Goal: Transaction & Acquisition: Purchase product/service

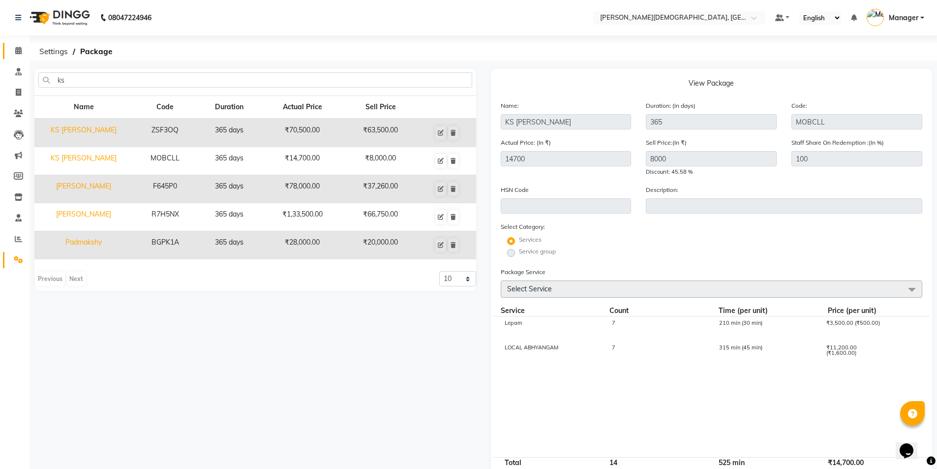
click at [21, 52] on icon at bounding box center [18, 50] width 6 height 7
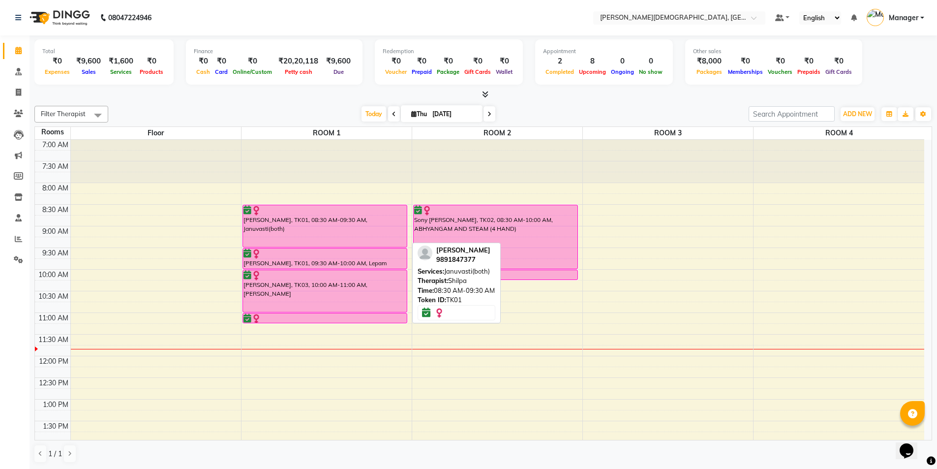
click at [379, 219] on div "[PERSON_NAME], TK01, 08:30 AM-09:30 AM, Januvasti(both)" at bounding box center [325, 226] width 164 height 42
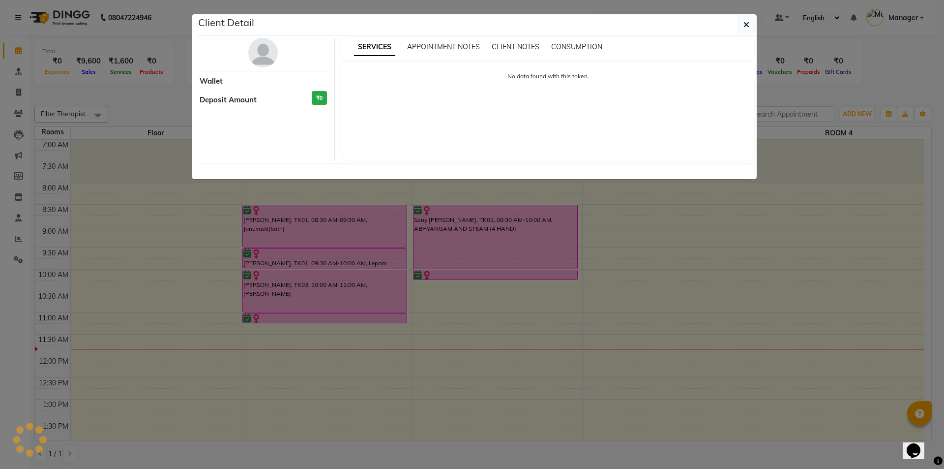
select select "6"
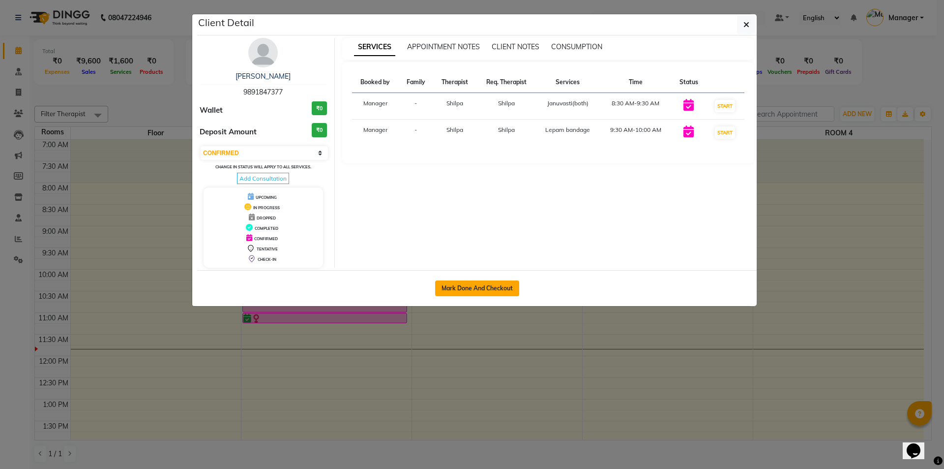
click at [485, 282] on button "Mark Done And Checkout" at bounding box center [477, 288] width 84 height 16
select select "5573"
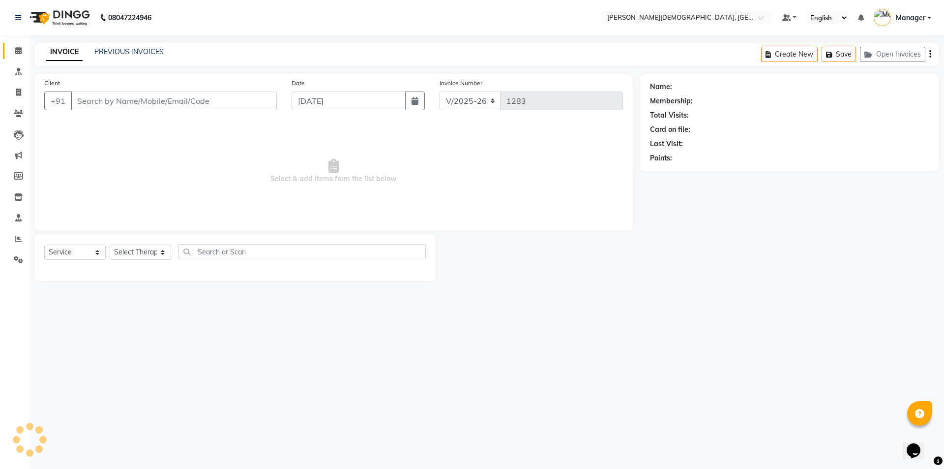
select select "membership"
type input "9891847377"
select select "39593"
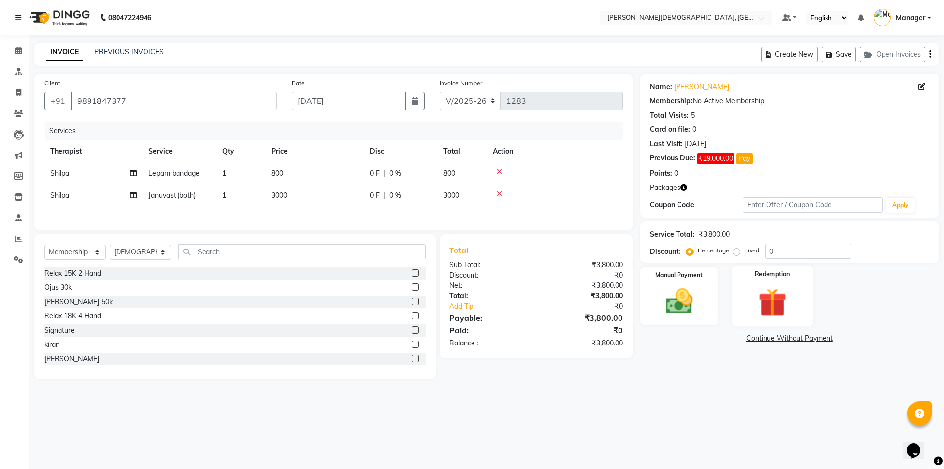
click at [770, 305] on img at bounding box center [772, 302] width 46 height 35
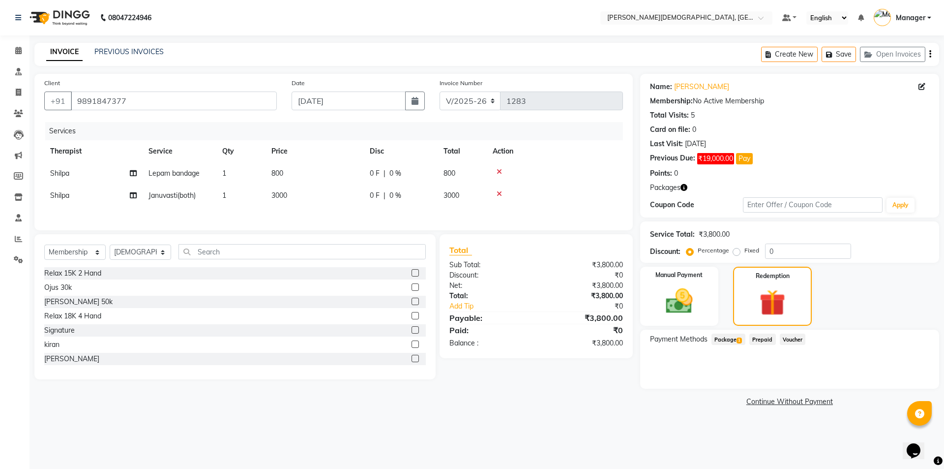
click at [725, 340] on span "Package 1" at bounding box center [729, 338] width 34 height 11
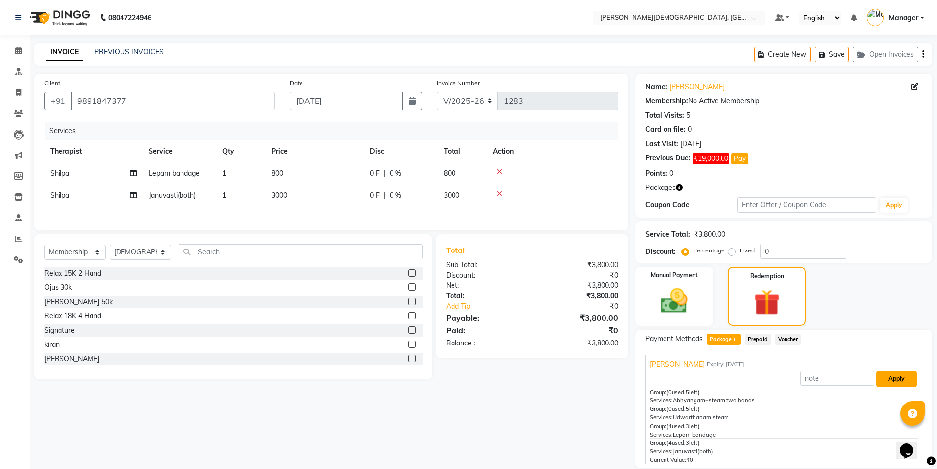
click at [889, 381] on button "Apply" at bounding box center [896, 378] width 41 height 17
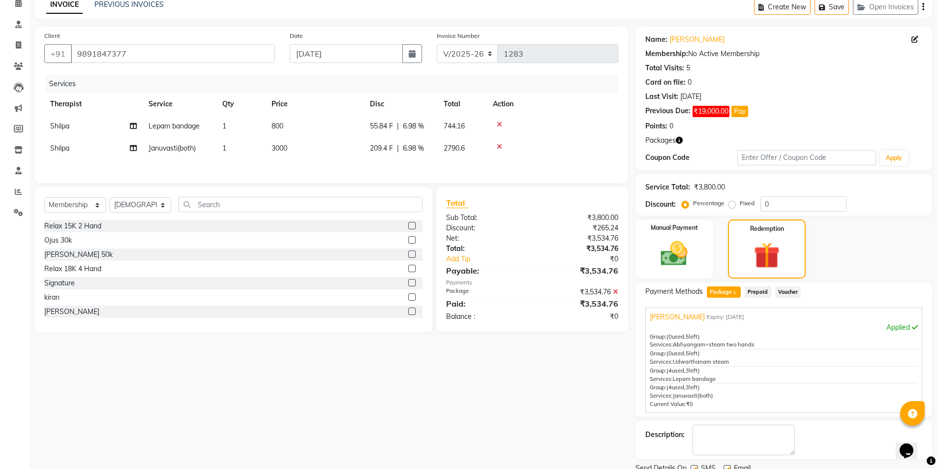
scroll to position [86, 0]
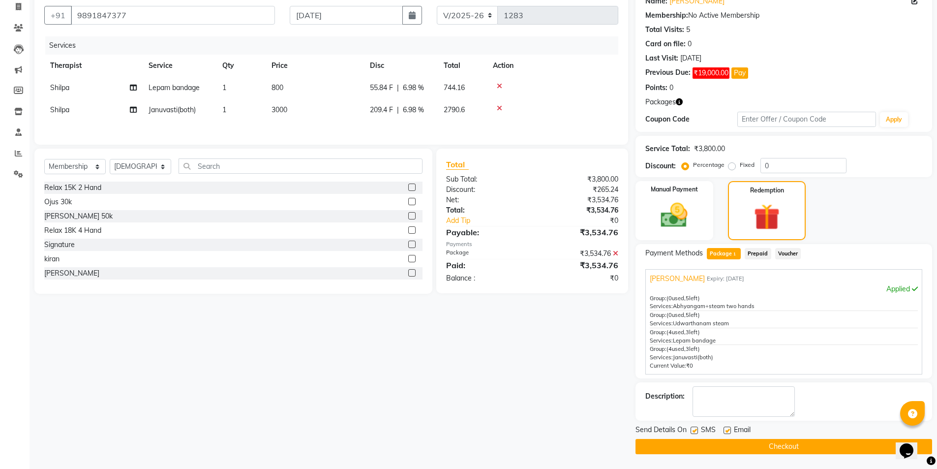
click at [694, 431] on label at bounding box center [693, 429] width 7 height 7
click at [694, 431] on input "checkbox" at bounding box center [693, 430] width 6 height 6
checkbox input "false"
click at [684, 446] on button "Checkout" at bounding box center [783, 446] width 297 height 15
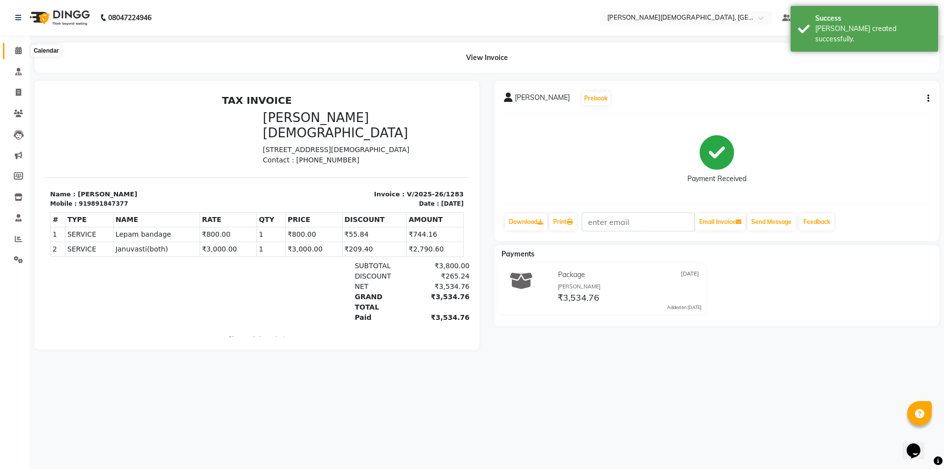
click at [20, 54] on icon at bounding box center [18, 50] width 6 height 7
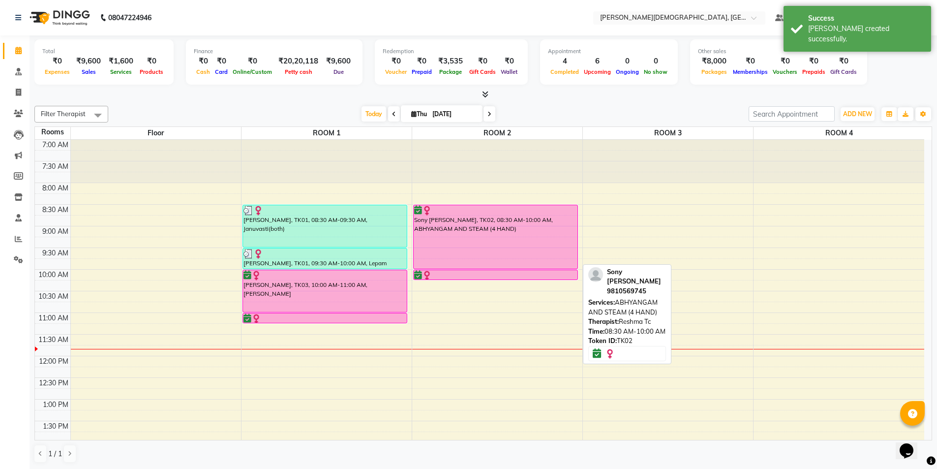
click at [468, 252] on div "Sony [PERSON_NAME], TK02, 08:30 AM-10:00 AM, ABHYANGAM AND STEAM (4 HAND)" at bounding box center [496, 236] width 164 height 63
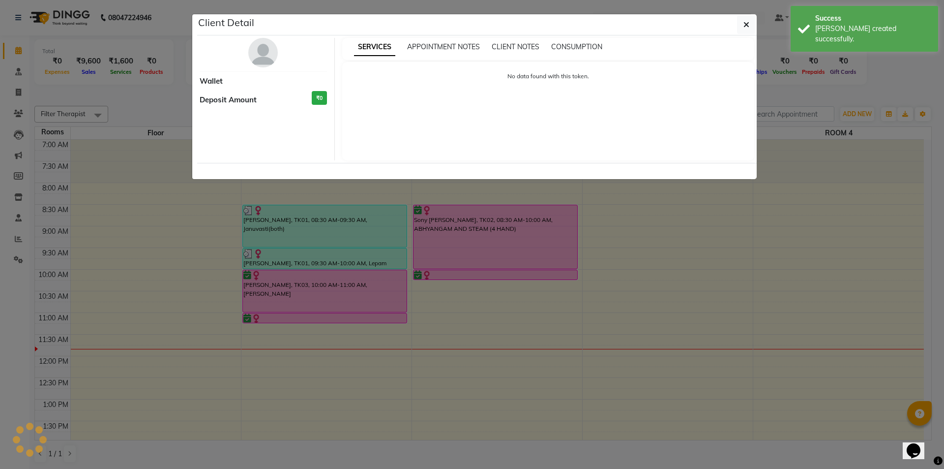
select select "6"
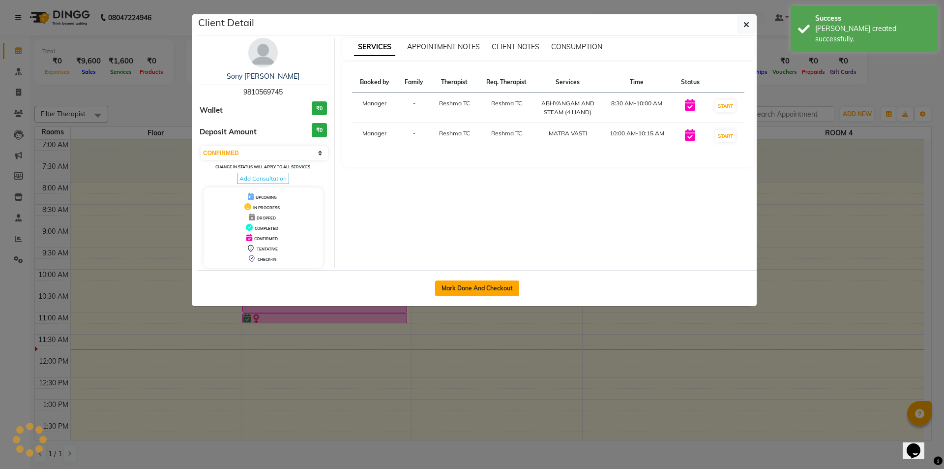
click at [478, 286] on button "Mark Done And Checkout" at bounding box center [477, 288] width 84 height 16
select select "service"
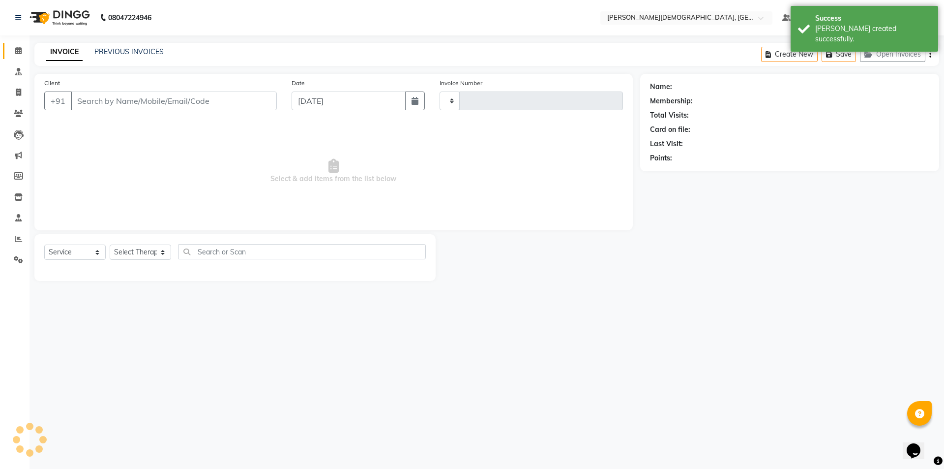
type input "1284"
select select "5573"
select select "membership"
select select "39593"
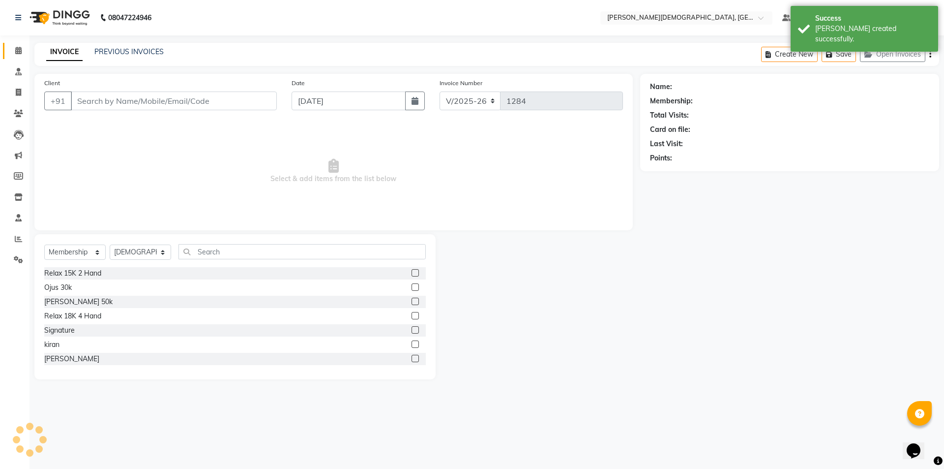
type input "9810569745"
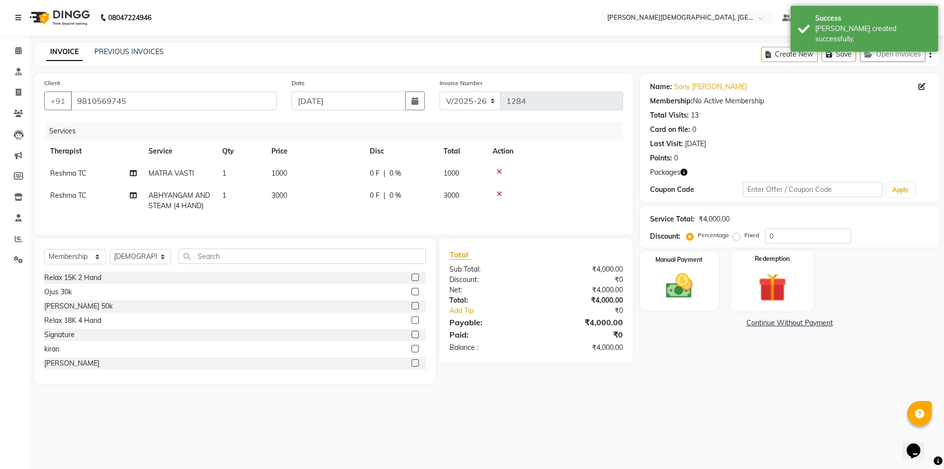
click at [785, 287] on img at bounding box center [772, 286] width 46 height 35
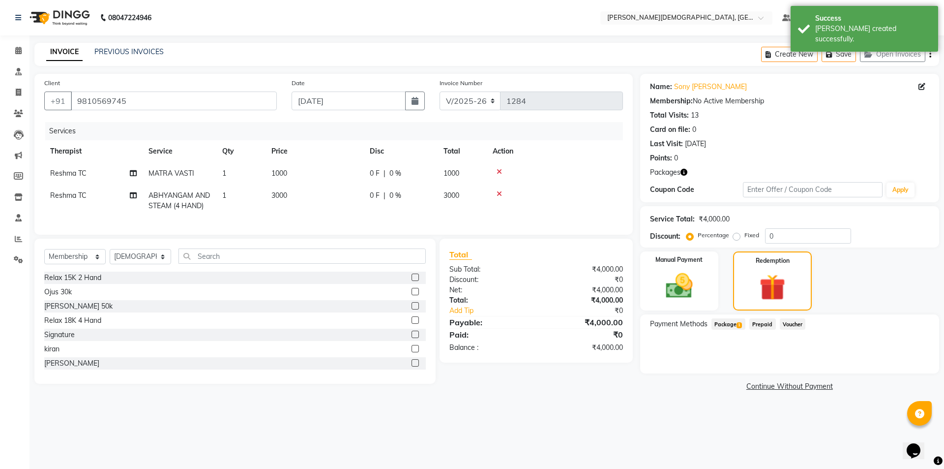
click at [734, 315] on div "Payment Methods Package 1 Prepaid Voucher" at bounding box center [789, 343] width 299 height 59
click at [729, 322] on span "Package 1" at bounding box center [729, 323] width 34 height 11
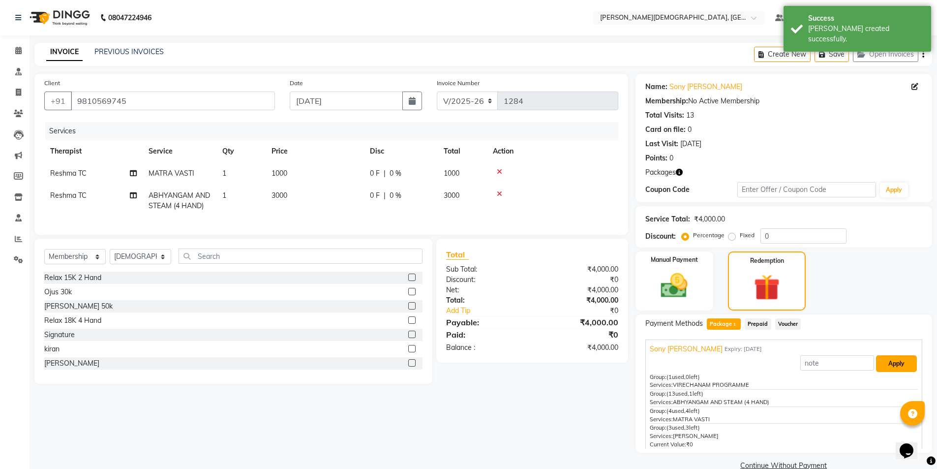
click at [898, 366] on button "Apply" at bounding box center [896, 363] width 41 height 17
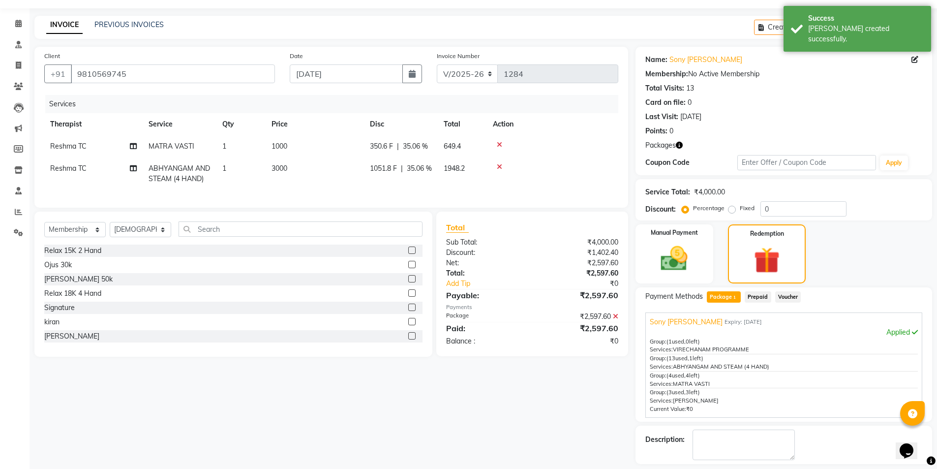
scroll to position [70, 0]
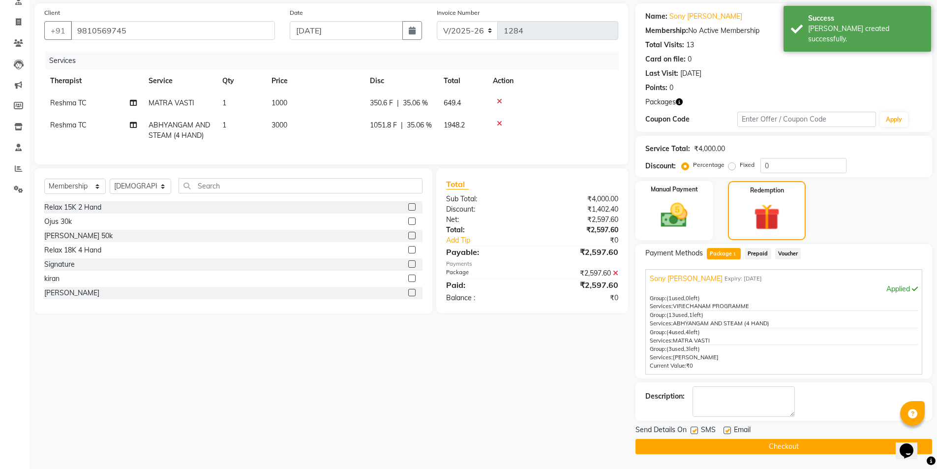
click at [698, 430] on div "SMS" at bounding box center [706, 430] width 33 height 12
click at [705, 442] on button "Checkout" at bounding box center [783, 446] width 297 height 15
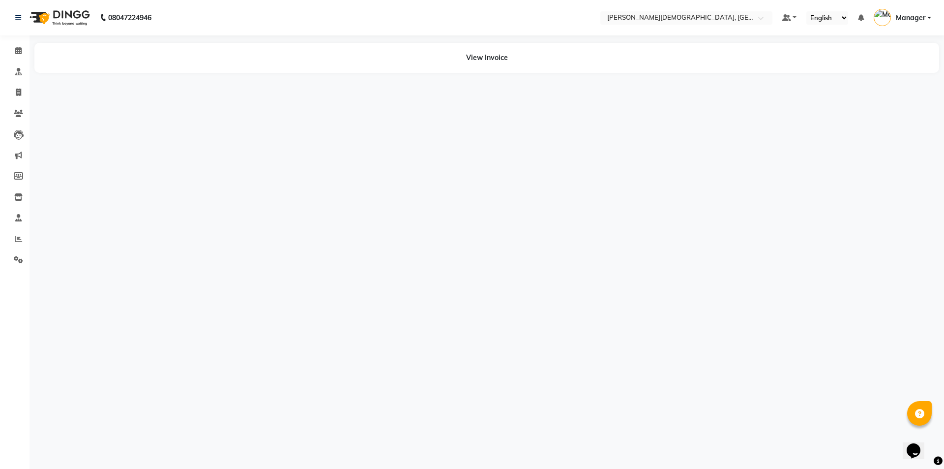
click at [695, 430] on div "08047224946 Select Location × Ayurnava Ayurveda, Dwarka Default Panel My Panel …" at bounding box center [472, 234] width 944 height 469
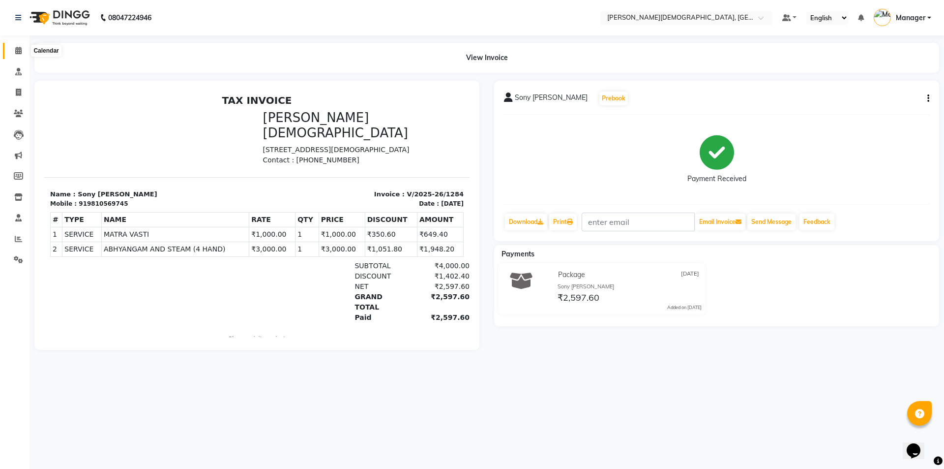
click at [20, 56] on span at bounding box center [18, 50] width 17 height 11
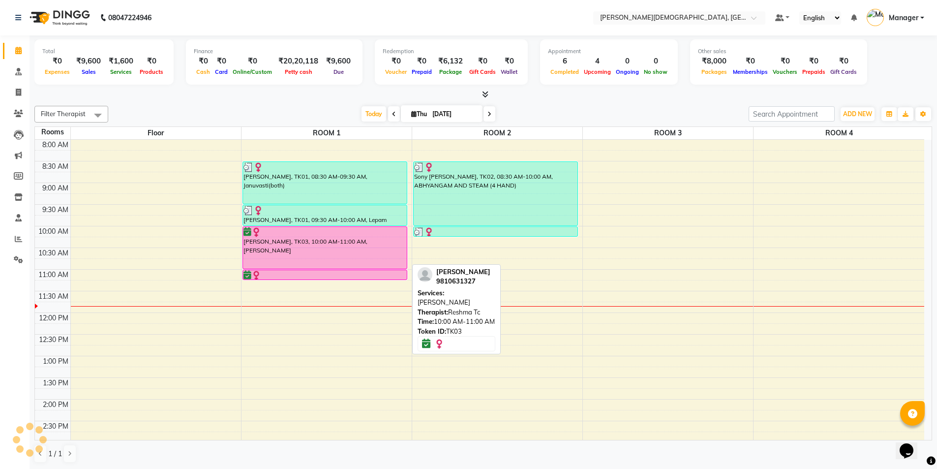
click at [317, 204] on div "[PERSON_NAME], TK01, 08:30 AM-09:30 AM, Januvasti(both)" at bounding box center [325, 183] width 164 height 42
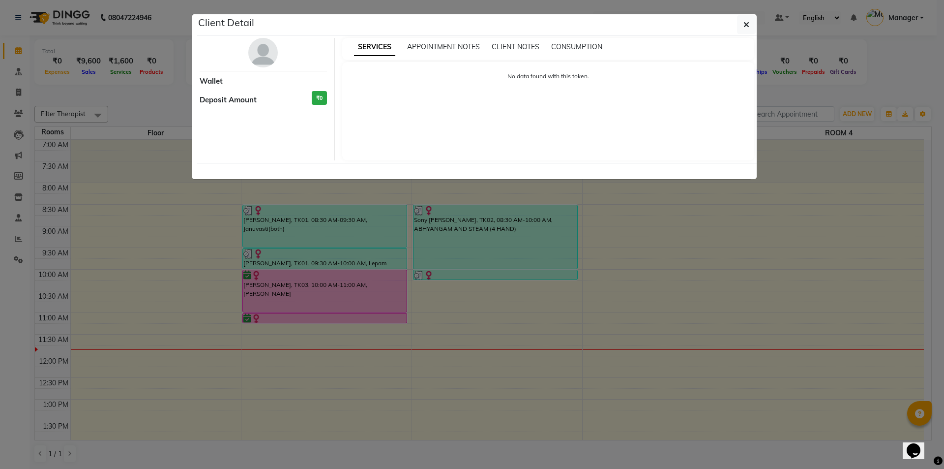
select select "3"
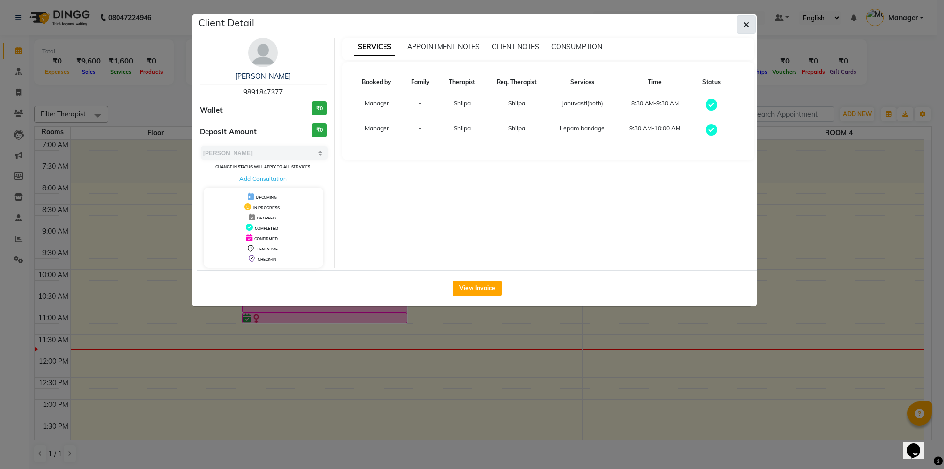
click at [749, 29] on span "button" at bounding box center [747, 25] width 6 height 10
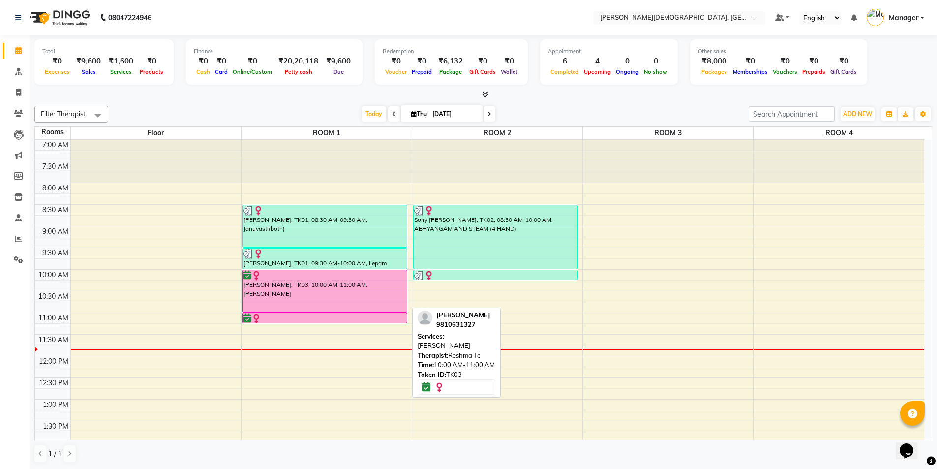
click at [343, 302] on div "[PERSON_NAME], TK03, 10:00 AM-11:00 AM, [PERSON_NAME]" at bounding box center [325, 291] width 164 height 42
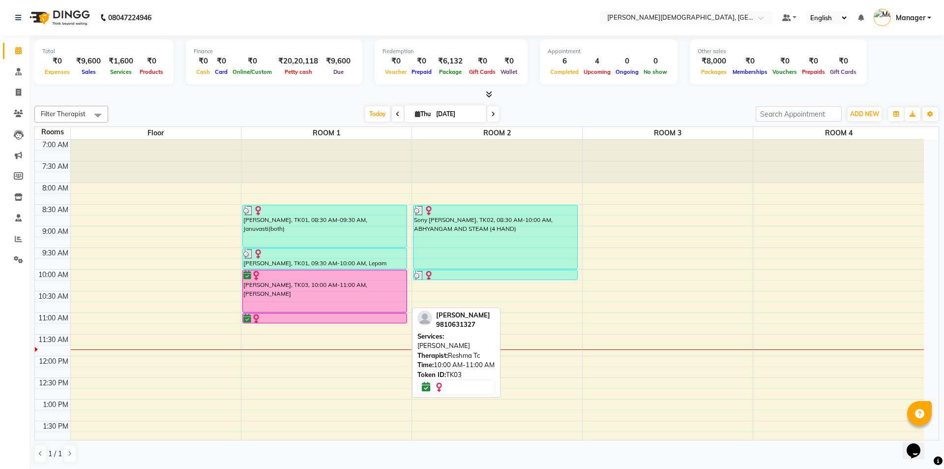
select select "6"
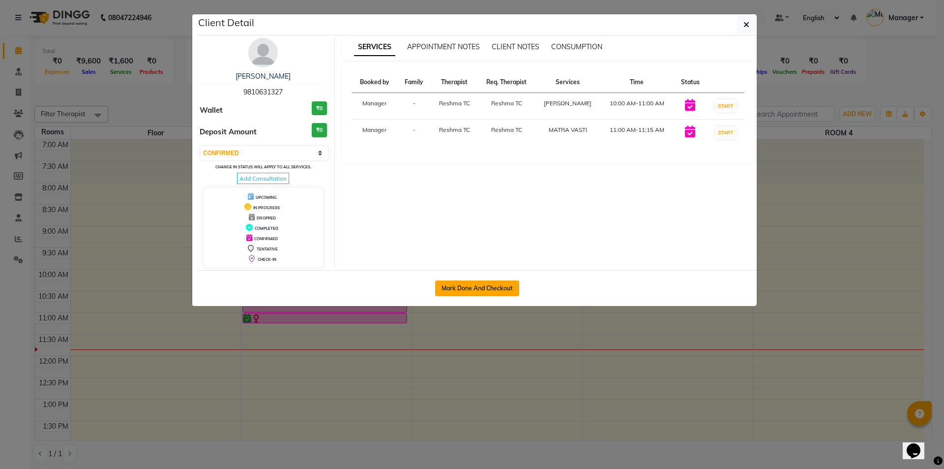
click at [483, 288] on button "Mark Done And Checkout" at bounding box center [477, 288] width 84 height 16
select select "service"
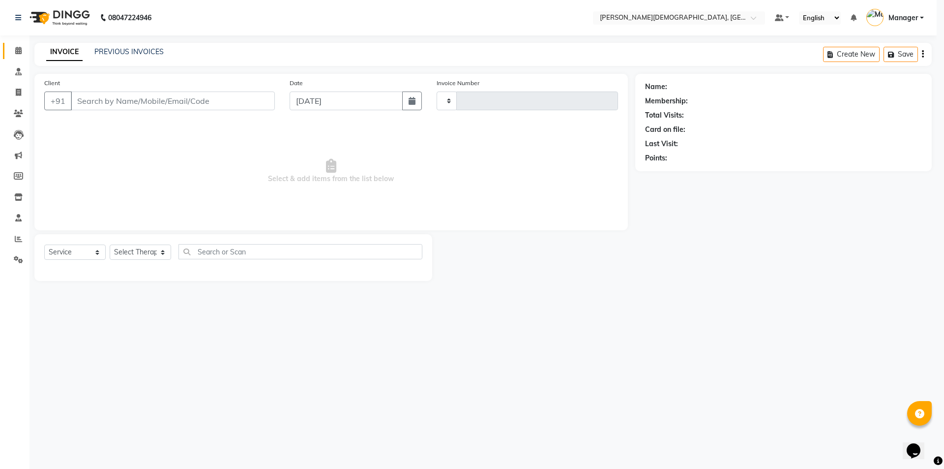
type input "1285"
select select "5573"
select select "membership"
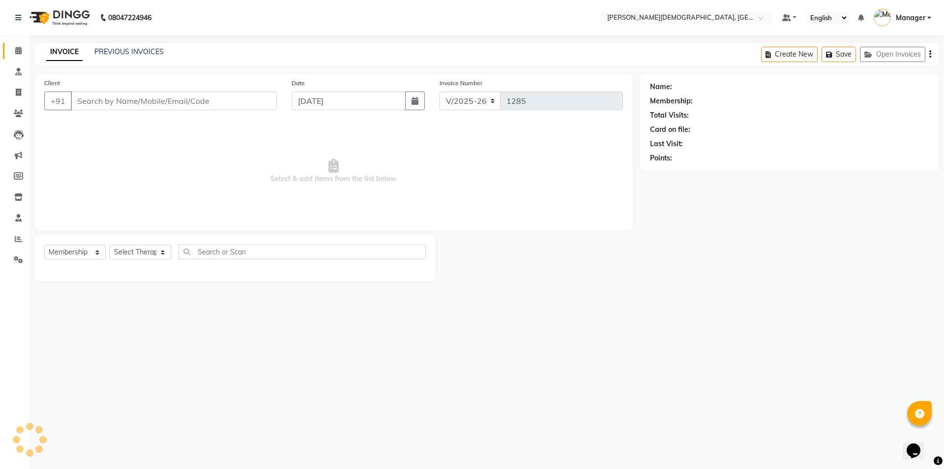
type input "9810631327"
select select "39593"
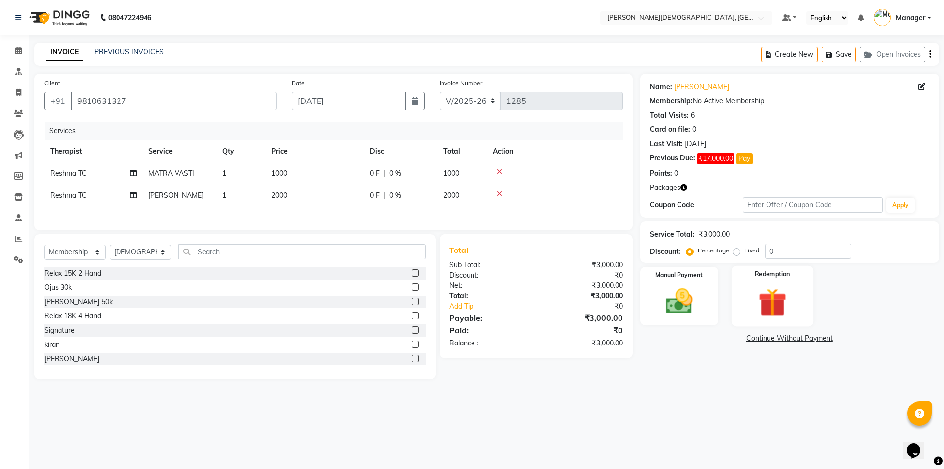
click at [789, 306] on img at bounding box center [772, 302] width 46 height 35
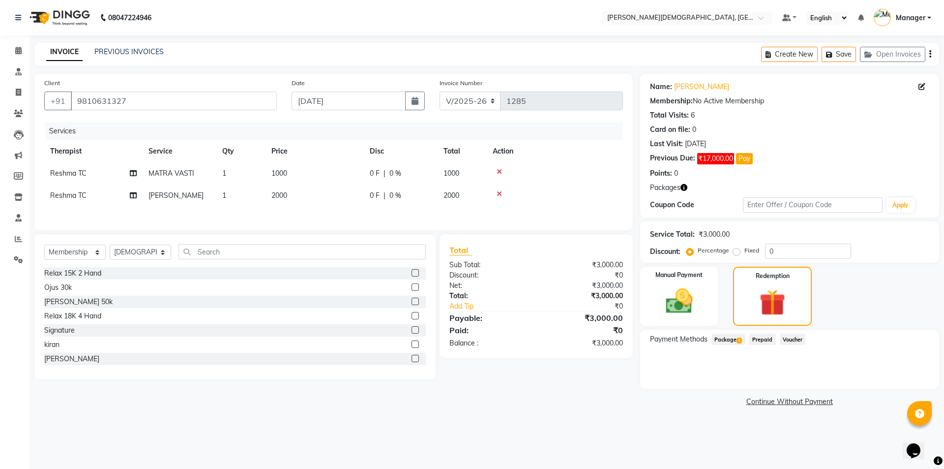
click at [729, 340] on span "Package 1" at bounding box center [729, 338] width 34 height 11
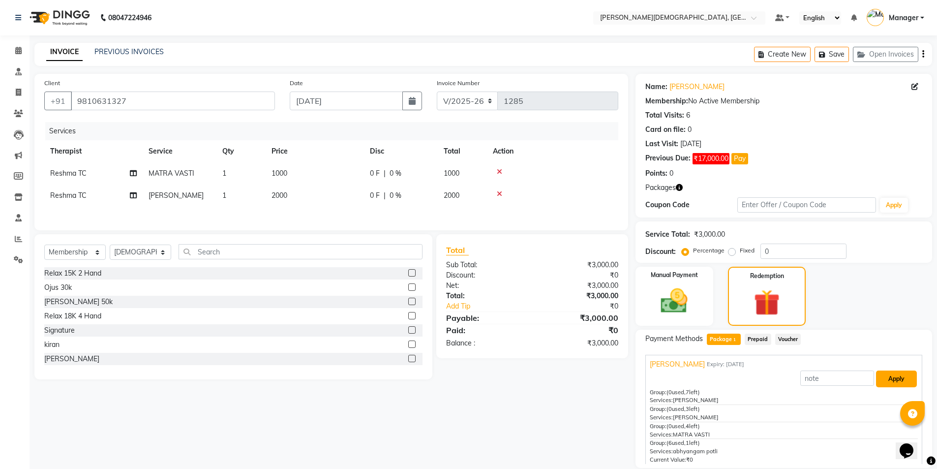
click at [894, 375] on button "Apply" at bounding box center [896, 378] width 41 height 17
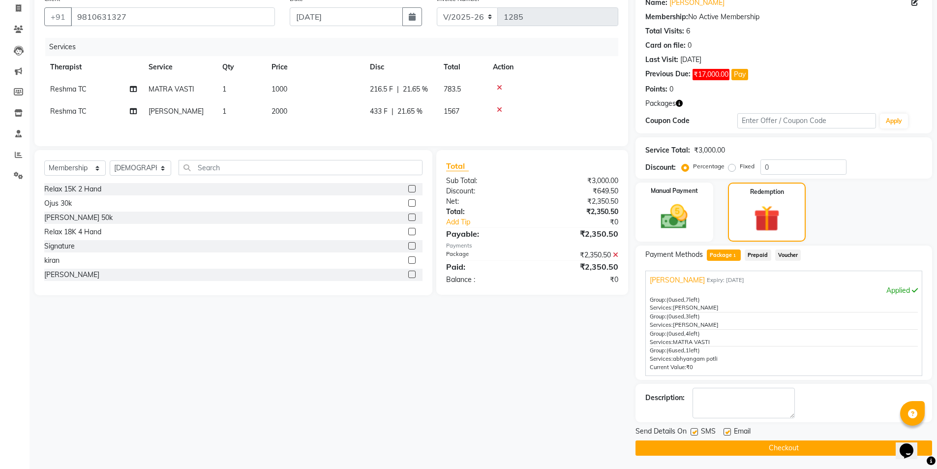
scroll to position [86, 0]
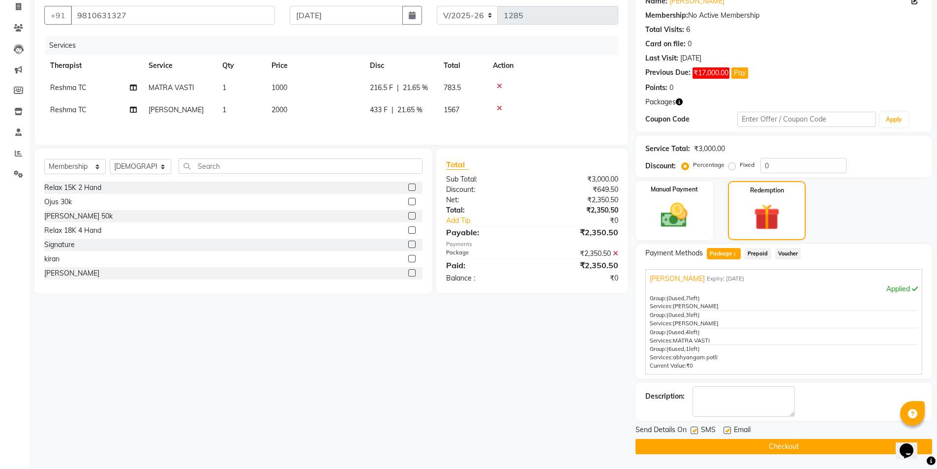
click at [691, 428] on label at bounding box center [693, 429] width 7 height 7
click at [691, 428] on input "checkbox" at bounding box center [693, 430] width 6 height 6
checkbox input "false"
click at [693, 438] on div "Send Details On SMS Email Checkout" at bounding box center [783, 439] width 297 height 30
click at [710, 447] on button "Checkout" at bounding box center [783, 446] width 297 height 15
